Goal: Information Seeking & Learning: Learn about a topic

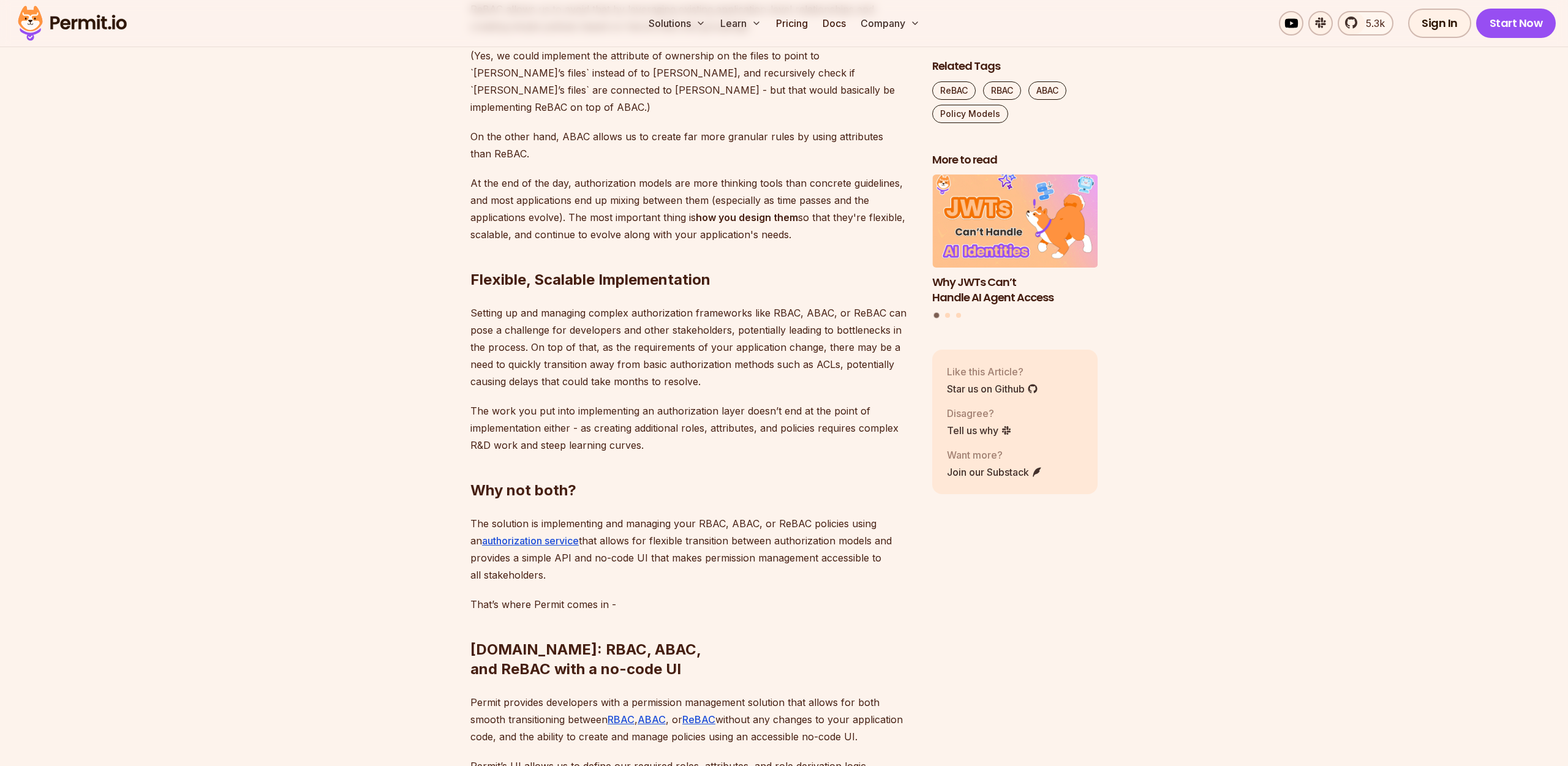
scroll to position [4597, 0]
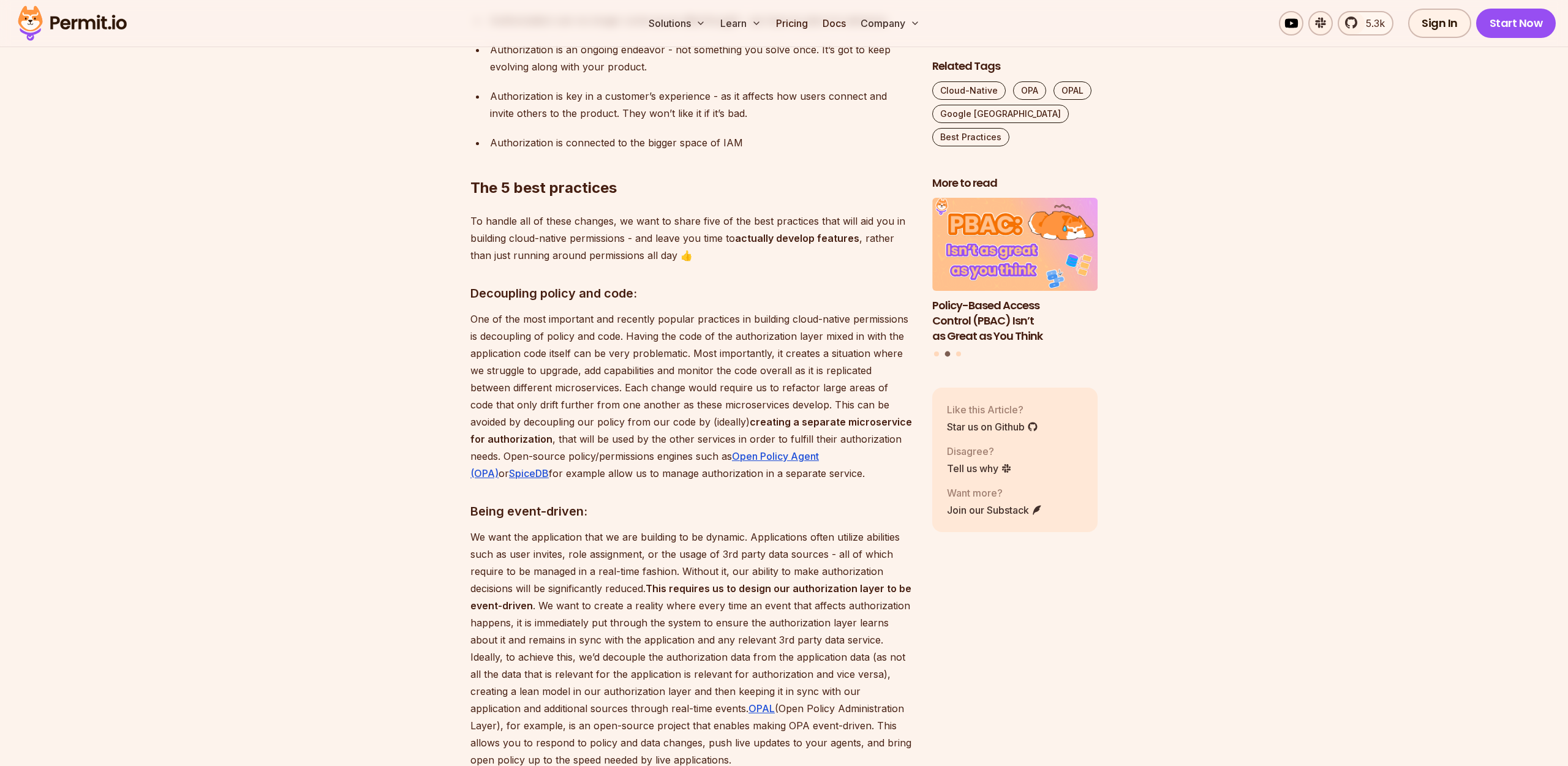
scroll to position [1327, 0]
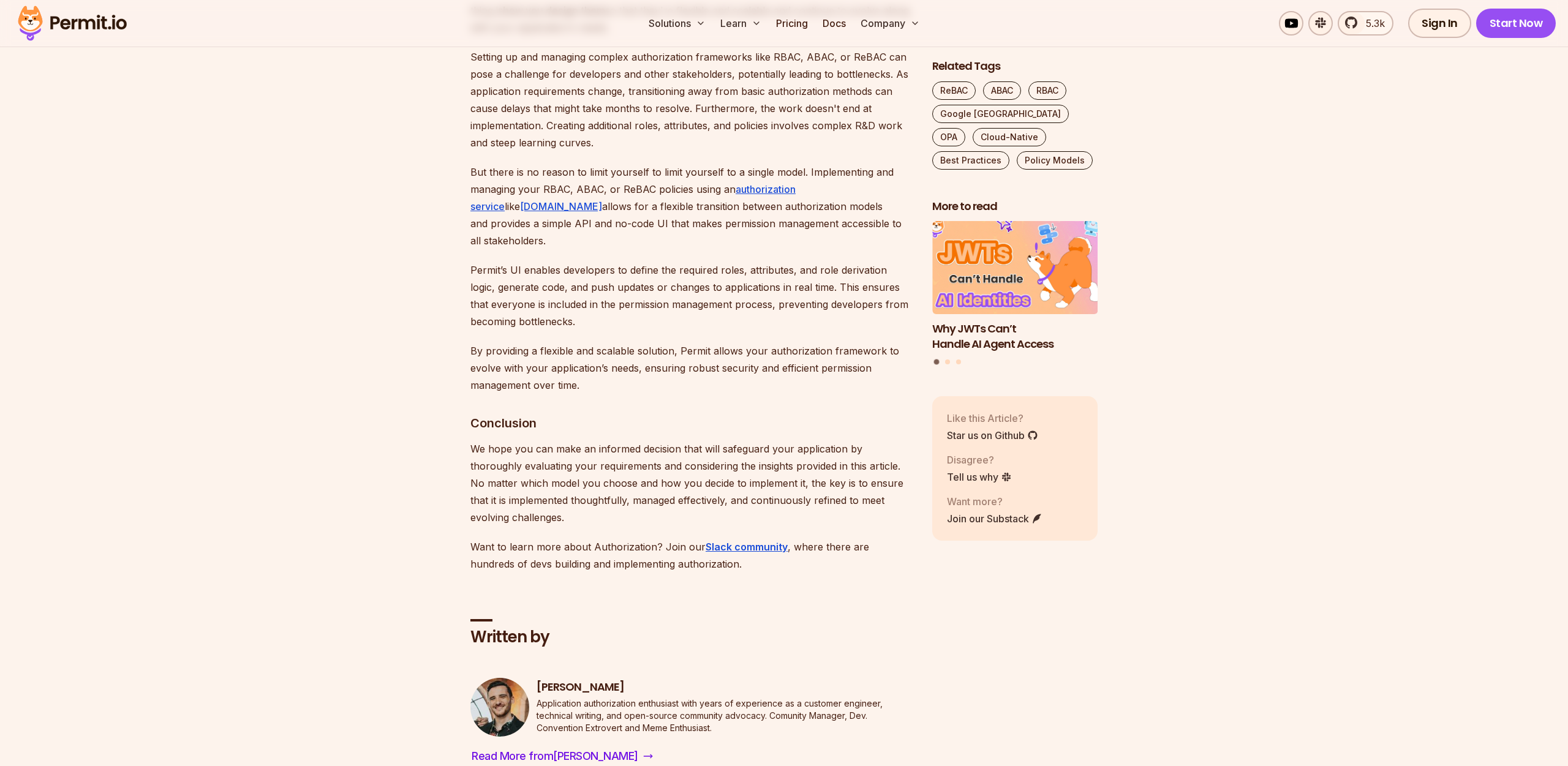
scroll to position [4179, 0]
